Goal: Go to known website: Go to known website

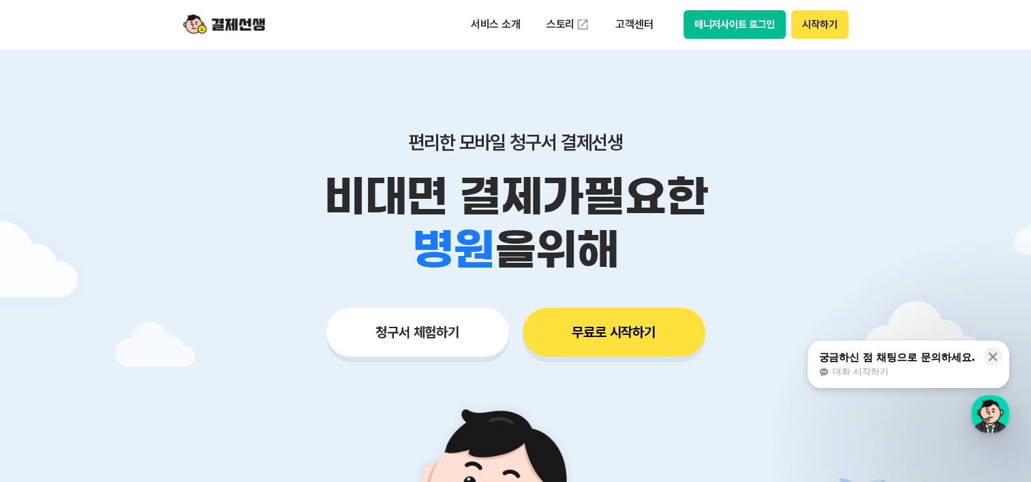
click at [736, 28] on button "매니저사이트 로그인" at bounding box center [734, 24] width 103 height 29
